Goal: Information Seeking & Learning: Learn about a topic

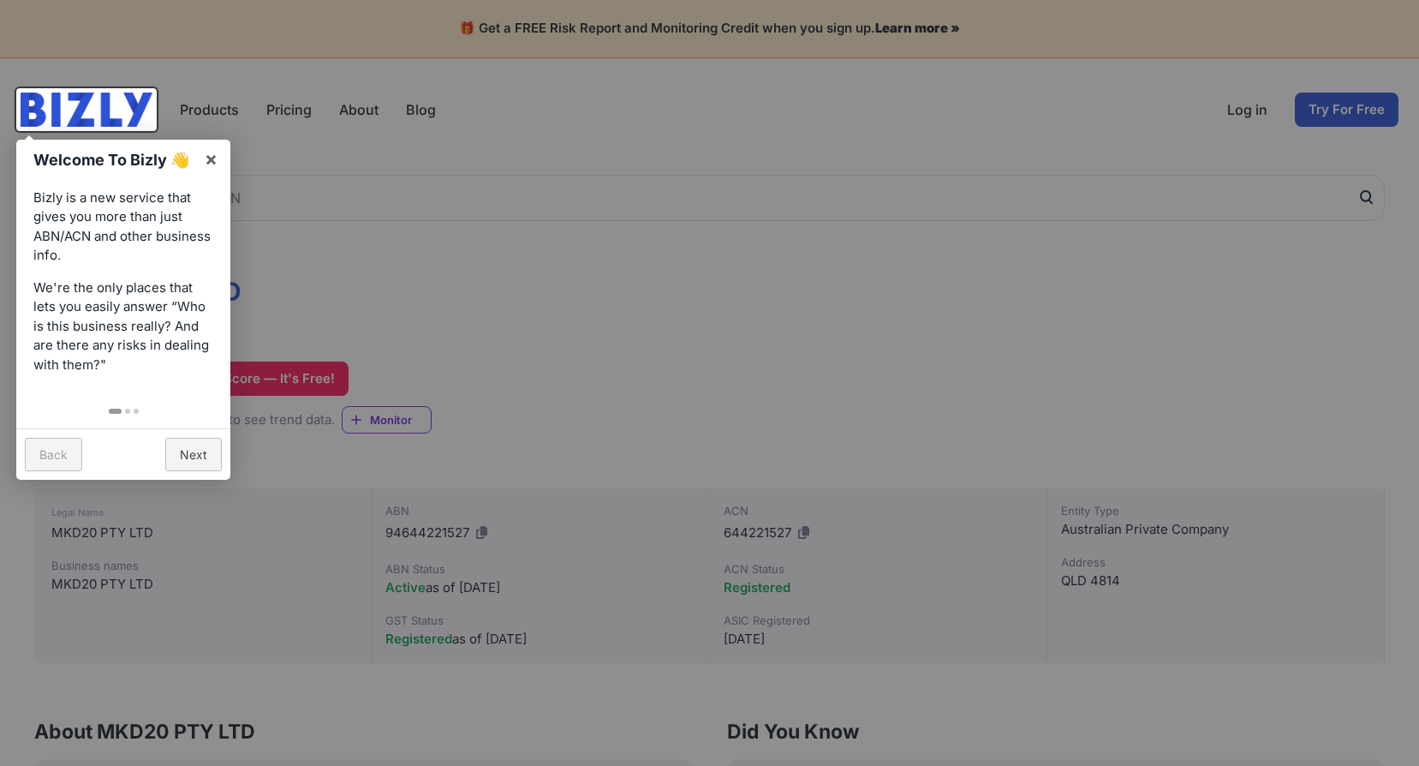
scroll to position [1, 0]
click at [61, 448] on link "Back" at bounding box center [53, 453] width 57 height 33
click at [215, 158] on link "×" at bounding box center [211, 158] width 39 height 39
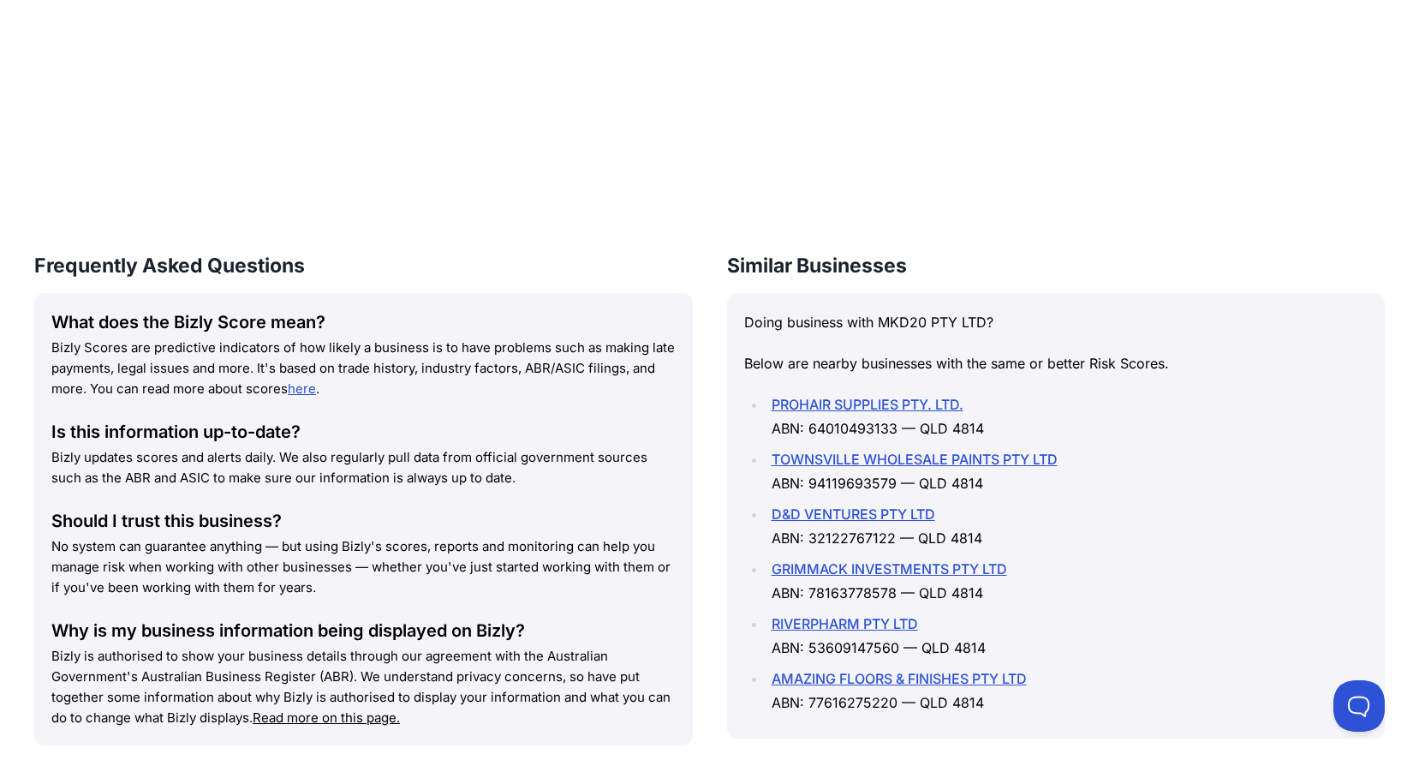
scroll to position [1200, 0]
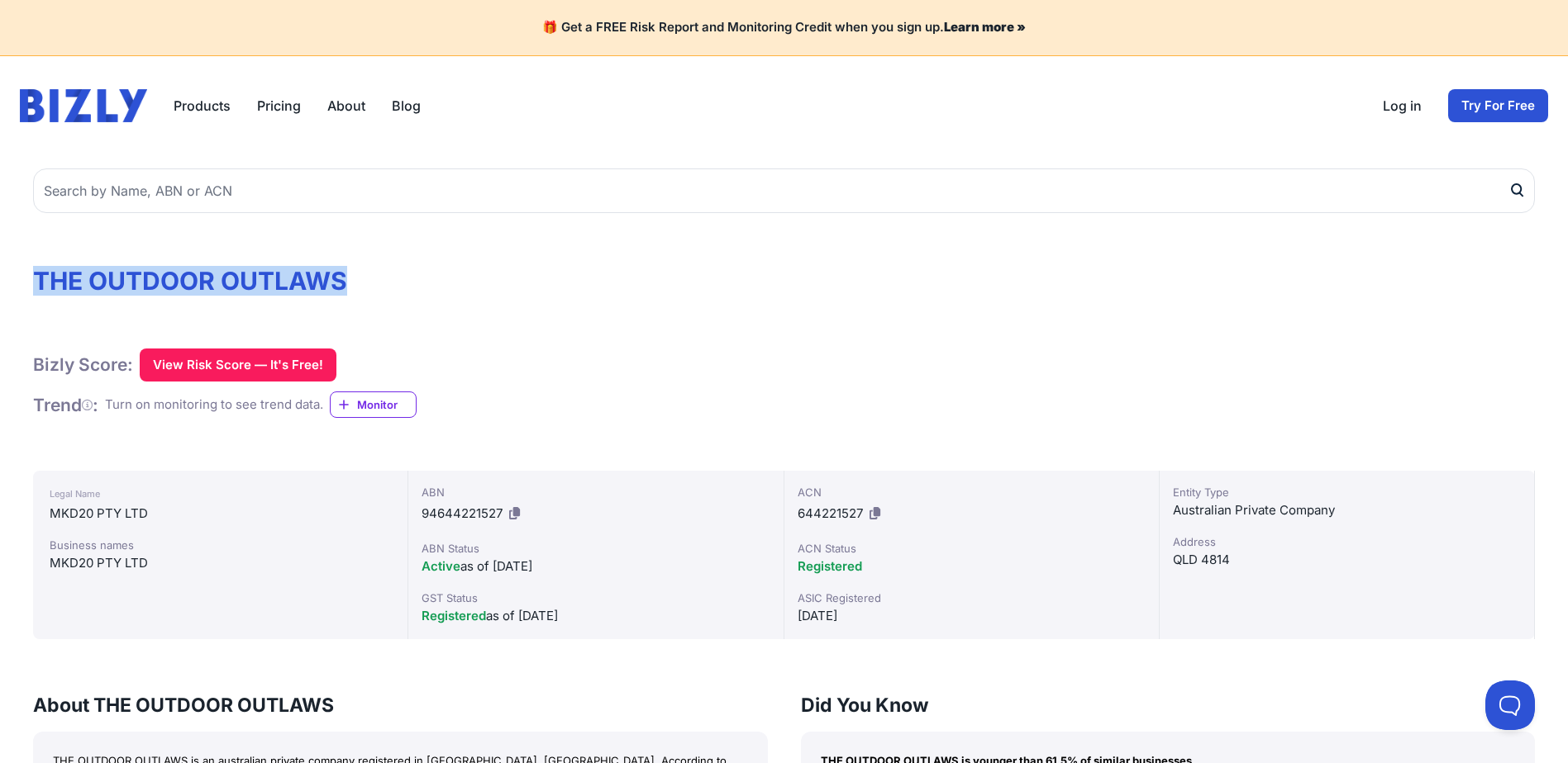
drag, startPoint x: 38, startPoint y: 279, endPoint x: 381, endPoint y: 279, distance: 343.0
click at [381, 279] on h1 "THE OUTDOOR OUTLAWS" at bounding box center [784, 281] width 1501 height 30
drag, startPoint x: 381, startPoint y: 279, endPoint x: 324, endPoint y: 280, distance: 57.0
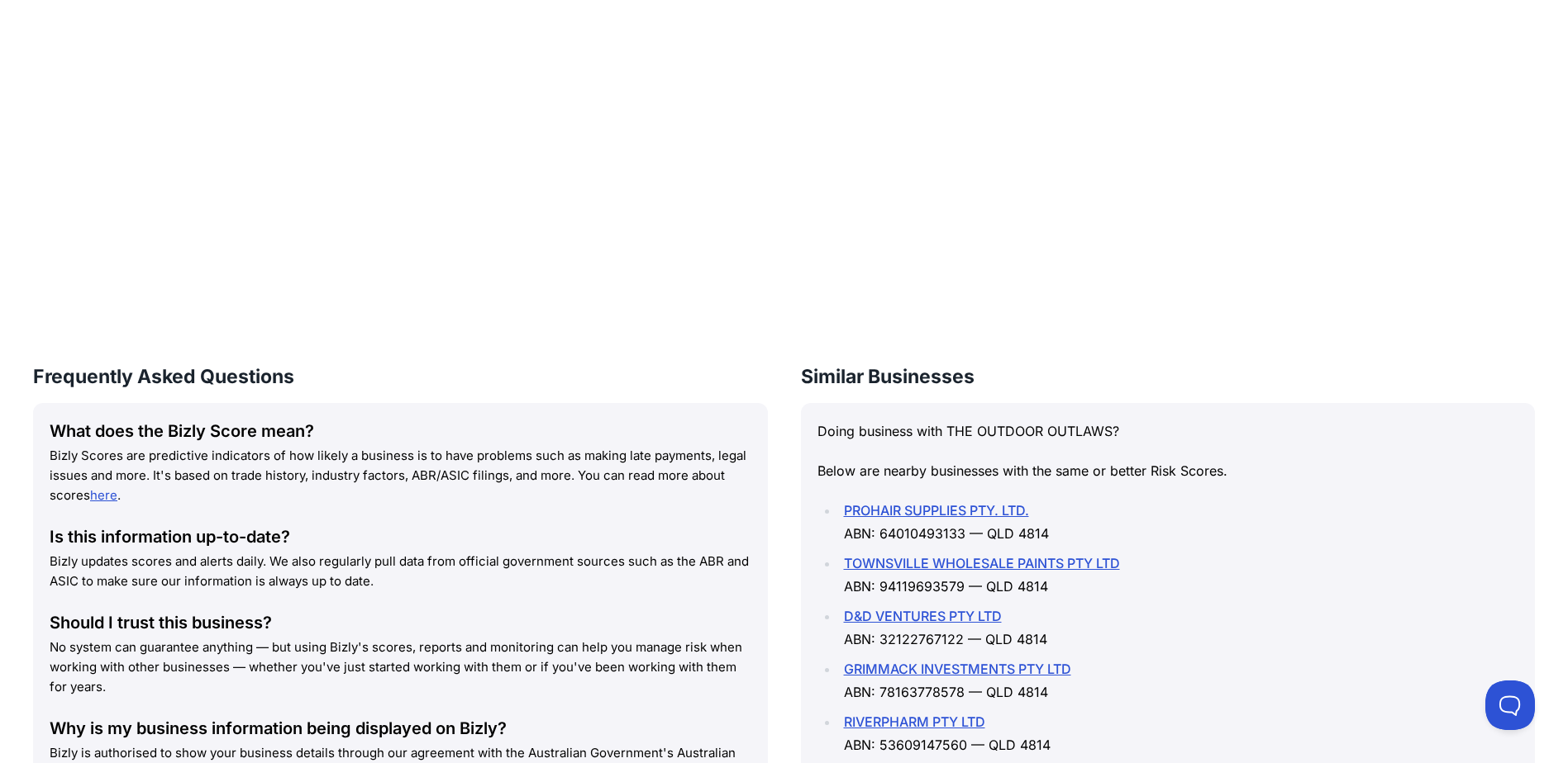
scroll to position [1157, 0]
